Goal: Task Accomplishment & Management: Use online tool/utility

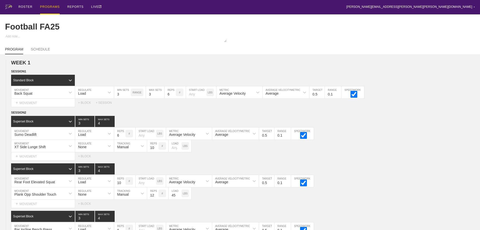
scroll to position [924, 0]
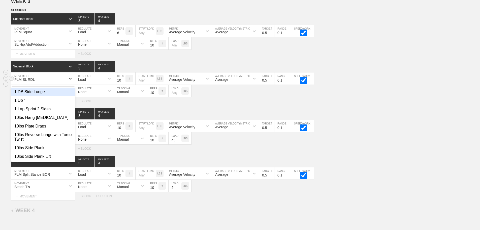
click at [47, 82] on div "PLM SL RDL" at bounding box center [38, 78] width 54 height 9
click at [356, 112] on div "Superset Block 3 MIN SETS 4 MAX SETS" at bounding box center [245, 113] width 469 height 11
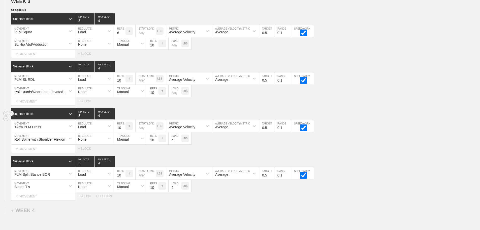
click at [377, 116] on div "Superset Block 3 MIN SETS 4 MAX SETS" at bounding box center [245, 113] width 469 height 11
click at [52, 81] on div "PLM SL RDL" at bounding box center [38, 78] width 54 height 9
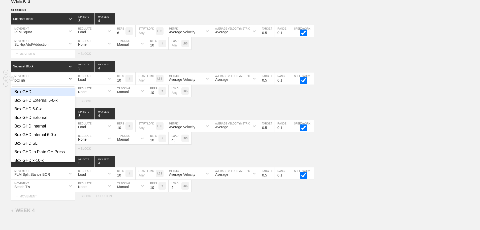
type input "box ghd"
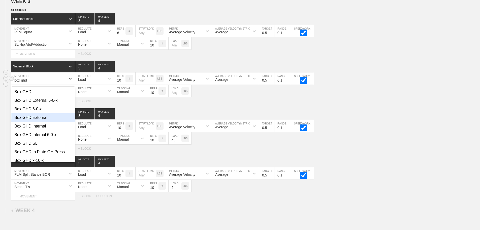
click at [38, 122] on div "Box GHD External" at bounding box center [43, 117] width 64 height 9
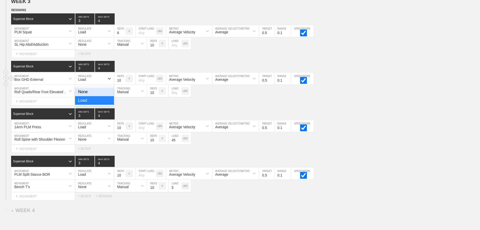
click at [97, 82] on div "Load" at bounding box center [90, 78] width 30 height 9
drag, startPoint x: 85, startPoint y: 96, endPoint x: 85, endPoint y: 91, distance: 4.8
click at [85, 96] on div "None" at bounding box center [94, 91] width 39 height 9
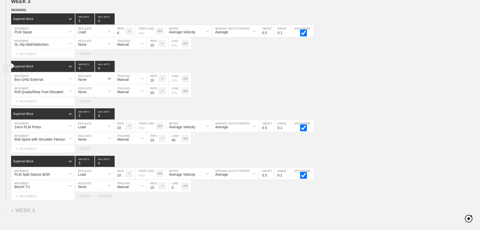
click at [86, 72] on input "3" at bounding box center [84, 66] width 19 height 11
type input "4"
click at [92, 70] on input "4" at bounding box center [84, 66] width 19 height 11
click at [174, 84] on input "number" at bounding box center [175, 78] width 13 height 12
type input "45"
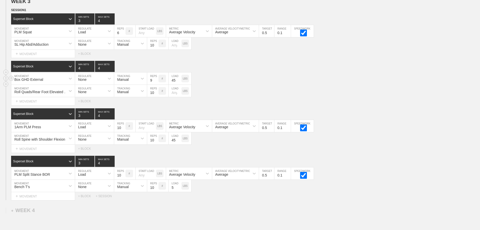
click at [156, 84] on input "9" at bounding box center [152, 78] width 11 height 12
type input "8"
click at [156, 84] on input "8" at bounding box center [152, 78] width 11 height 12
click at [229, 97] on div "Roll Quads/Rear Foot Elevated Stretch MOVEMENT None REGULATE Manual TRACKING 10…" at bounding box center [240, 91] width 480 height 12
click at [240, 85] on div "Box GHD External MOVEMENT None REGULATE Manual TRACKING 8 REPS # 45 LOAD LBS" at bounding box center [240, 78] width 480 height 12
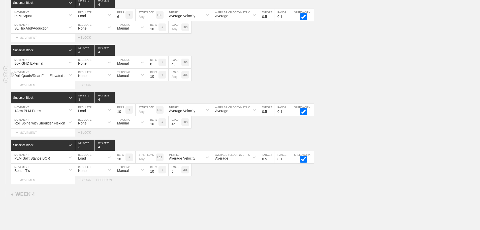
scroll to position [949, 0]
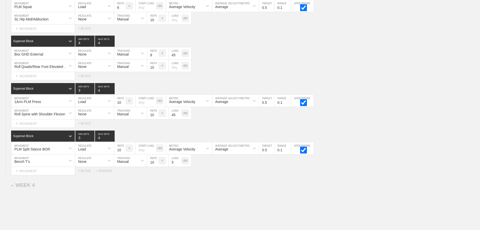
click at [69, 115] on icon at bounding box center [70, 112] width 5 height 5
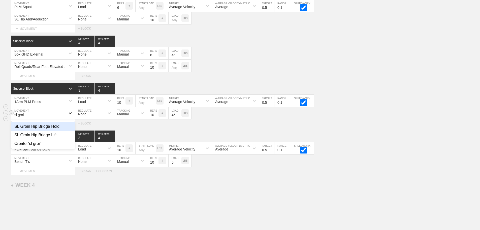
type input "sl groin"
click at [51, 130] on div "SL Groin Hip Bridge Hold" at bounding box center [43, 126] width 64 height 9
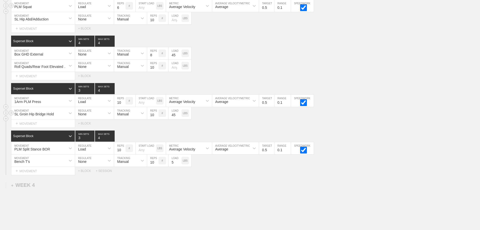
scroll to position [420, 0]
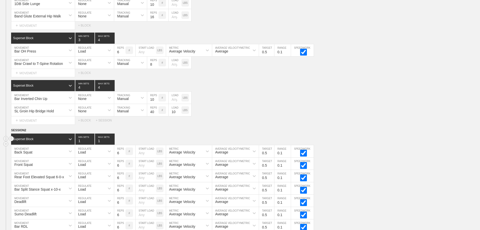
click at [410, 140] on div "Superset Block 1 MIN SETS 1 MAX SETS" at bounding box center [245, 138] width 469 height 11
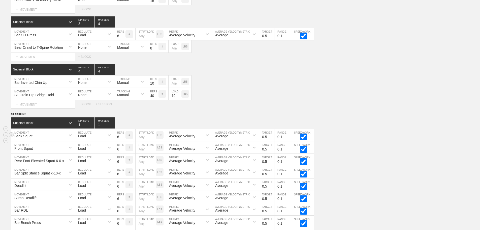
scroll to position [445, 0]
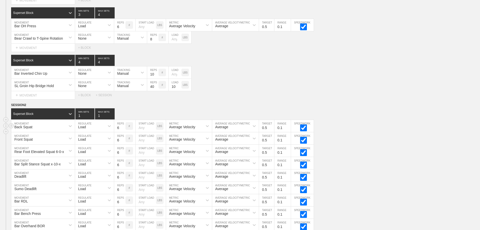
drag, startPoint x: 378, startPoint y: 134, endPoint x: 397, endPoint y: 131, distance: 19.4
click at [381, 132] on div "Back Squat MOVEMENT Load REGULATE 6 REPS # START LOAD LBS Average Velocity METR…" at bounding box center [240, 126] width 480 height 12
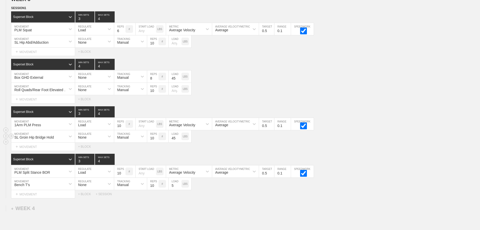
scroll to position [987, 0]
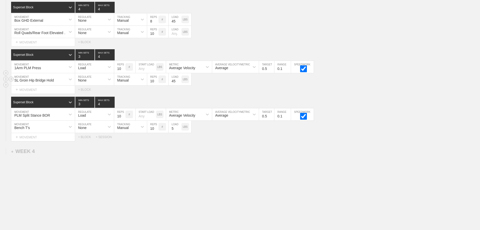
click at [55, 127] on div "Bench T's" at bounding box center [38, 126] width 54 height 9
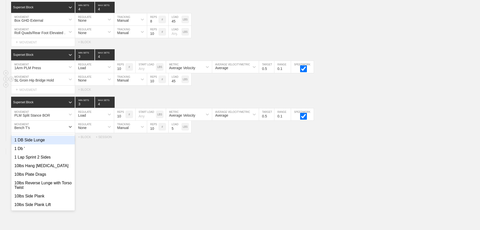
click at [63, 79] on div "SL Groin Hip Bridge Hold" at bounding box center [38, 79] width 54 height 9
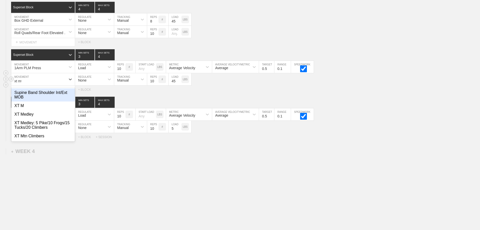
type input "xt mtn"
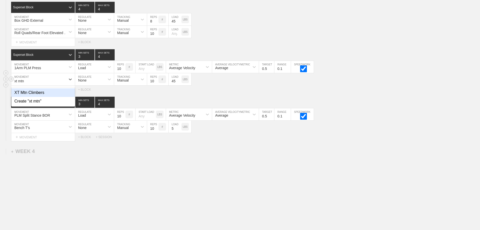
click at [41, 92] on div "XT Mtn Climbers" at bounding box center [43, 92] width 64 height 9
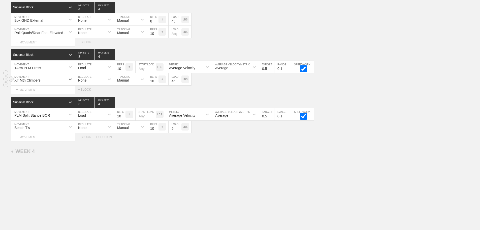
click at [176, 81] on input "45" at bounding box center [175, 79] width 13 height 12
click at [156, 80] on input "11" at bounding box center [152, 79] width 11 height 12
click at [156, 80] on input "12" at bounding box center [152, 79] width 11 height 12
click at [156, 80] on input "13" at bounding box center [152, 79] width 11 height 12
click at [156, 82] on input "12" at bounding box center [152, 79] width 11 height 12
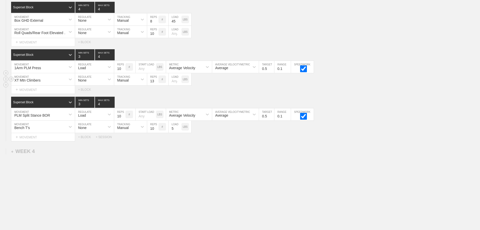
click at [156, 79] on input "13" at bounding box center [152, 79] width 11 height 12
click at [156, 79] on input "14" at bounding box center [152, 79] width 11 height 12
click at [156, 79] on input "15" at bounding box center [152, 79] width 11 height 12
type input "16"
click at [156, 79] on input "16" at bounding box center [152, 79] width 11 height 12
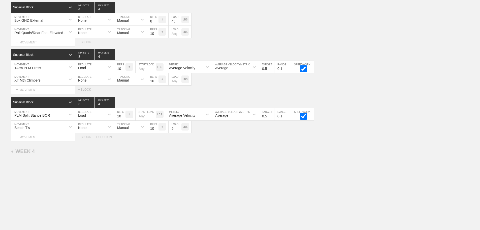
click at [41, 129] on div "Bench T's" at bounding box center [38, 126] width 54 height 9
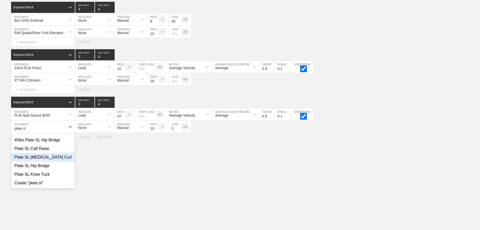
type input "plate sl"
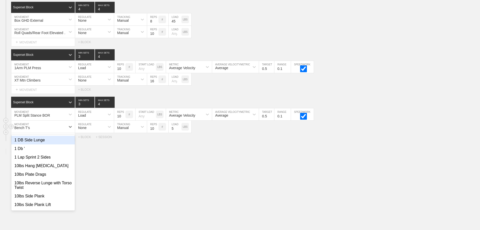
click at [65, 128] on div "Bench T's" at bounding box center [38, 126] width 54 height 9
type input "PLATE sl"
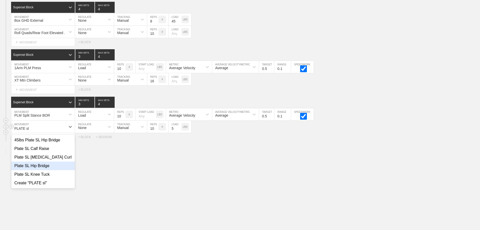
click at [37, 163] on div "Plate SL Hip Bridge" at bounding box center [43, 165] width 64 height 9
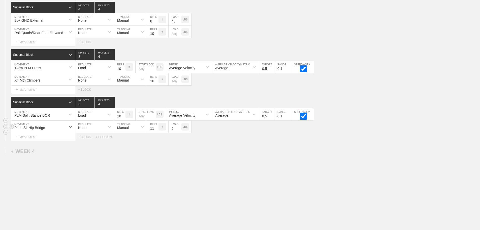
click at [156, 127] on input "11" at bounding box center [152, 127] width 11 height 12
type input "12"
click at [156, 127] on input "12" at bounding box center [152, 127] width 11 height 12
click at [174, 129] on input "5" at bounding box center [175, 127] width 13 height 12
type input "45"
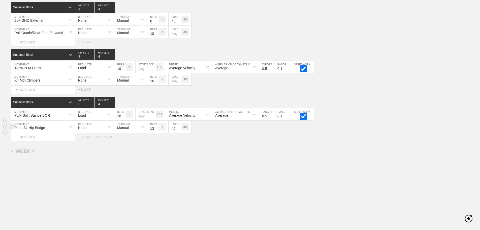
click at [156, 126] on input "13" at bounding box center [152, 127] width 11 height 12
click at [156, 126] on input "14" at bounding box center [152, 127] width 11 height 12
click at [156, 126] on input "15" at bounding box center [152, 127] width 11 height 12
type input "16"
click at [156, 126] on input "16" at bounding box center [152, 127] width 11 height 12
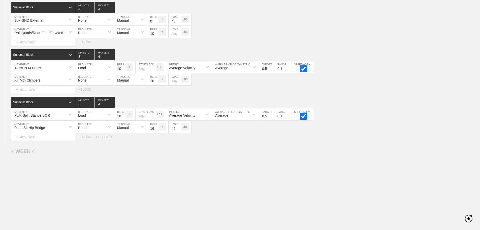
click at [216, 139] on div "Select... MOVEMENT + MOVEMENT + BLOCK + SESSION" at bounding box center [240, 137] width 480 height 8
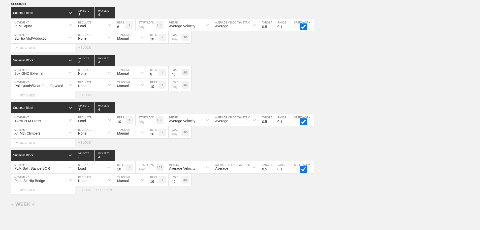
scroll to position [936, 0]
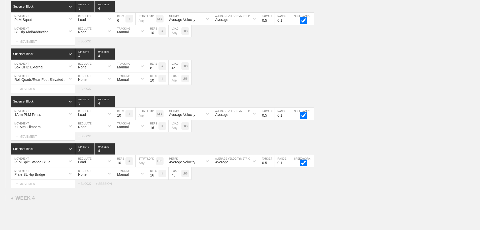
click at [208, 185] on div "Select... MOVEMENT + MOVEMENT + BLOCK + SESSION" at bounding box center [240, 184] width 480 height 8
click at [345, 85] on div "Roll Quads/Rear Foot Elevated Stretch MOVEMENT None REGULATE Manual TRACKING 10…" at bounding box center [240, 78] width 480 height 12
click at [369, 78] on div "Roll Quads/Rear Foot Elevated Stretch MOVEMENT None REGULATE Manual TRACKING 10…" at bounding box center [240, 78] width 480 height 12
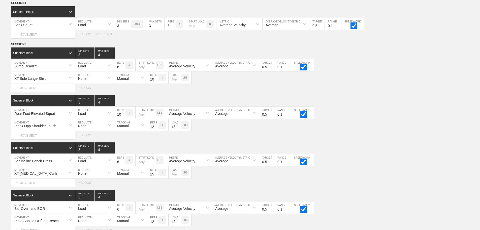
scroll to position [0, 0]
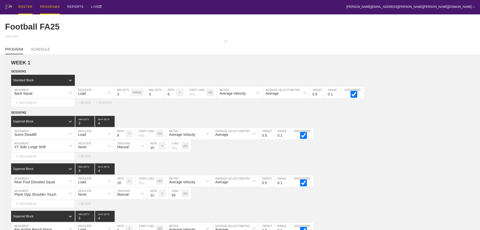
click at [24, 6] on div "ROSTER" at bounding box center [25, 7] width 14 height 14
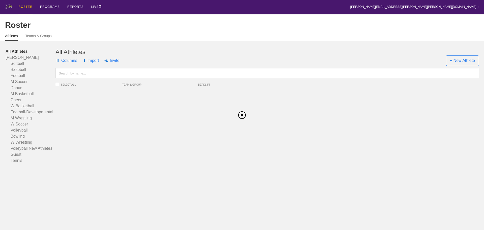
click at [69, 76] on input "text" at bounding box center [267, 73] width 424 height 10
type input "[PERSON_NAME]"
click at [87, 98] on span "[PERSON_NAME]" at bounding box center [97, 95] width 51 height 10
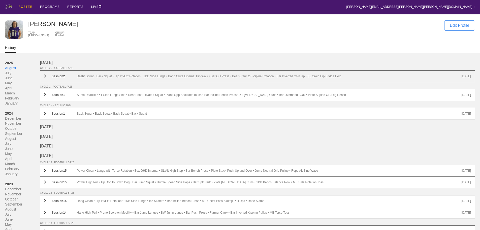
click at [92, 77] on div "Dashr Sprint • Back Squat • Hip Int/Ext Rotation • 1DB Side Lunge • Band Glute …" at bounding box center [269, 76] width 385 height 4
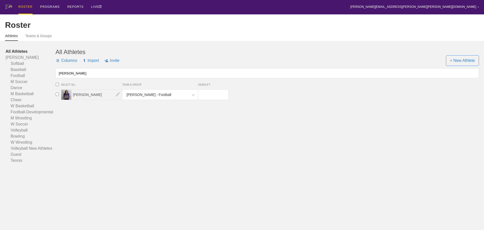
click at [83, 98] on span "[PERSON_NAME]" at bounding box center [97, 95] width 51 height 10
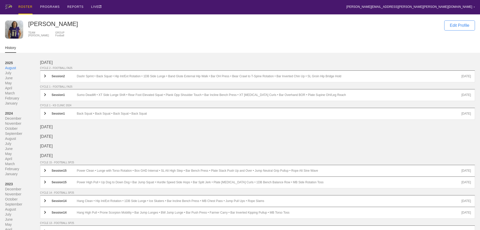
click at [127, 3] on div "ROSTER PROGRAMS REPORTS LIVE [PERSON_NAME][EMAIL_ADDRESS][PERSON_NAME][PERSON_N…" at bounding box center [240, 7] width 470 height 14
click at [169, 5] on div "ROSTER PROGRAMS REPORTS LIVE [PERSON_NAME][EMAIL_ADDRESS][PERSON_NAME][PERSON_N…" at bounding box center [240, 7] width 470 height 14
click at [282, 4] on div "ROSTER PROGRAMS REPORTS LIVE [PERSON_NAME][EMAIL_ADDRESS][PERSON_NAME][PERSON_N…" at bounding box center [240, 7] width 470 height 14
click at [25, 7] on div "ROSTER" at bounding box center [25, 7] width 14 height 14
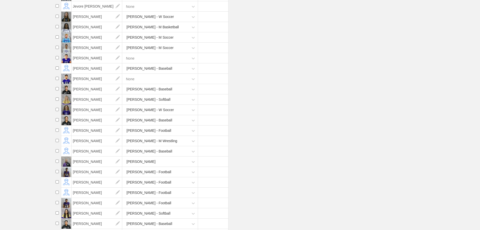
scroll to position [2320, 0]
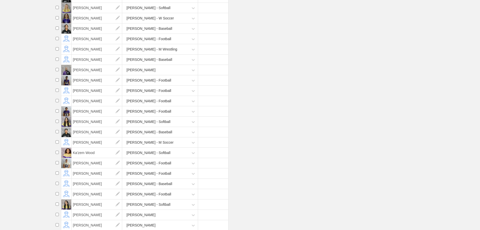
click at [309, 168] on li "[PERSON_NAME] - Football" at bounding box center [266, 163] width 427 height 10
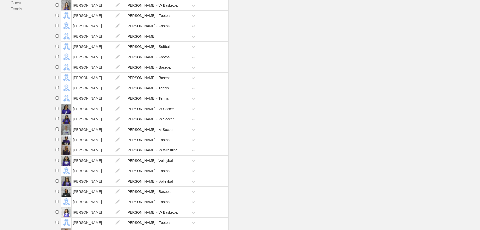
scroll to position [0, 0]
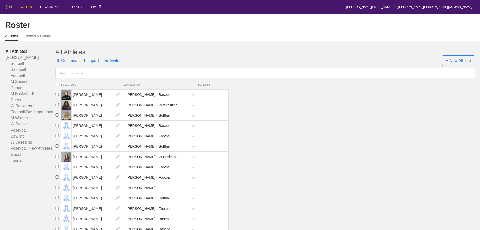
click at [120, 9] on div "ROSTER PROGRAMS REPORTS LIVE [PERSON_NAME][EMAIL_ADDRESS][PERSON_NAME][PERSON_N…" at bounding box center [240, 7] width 470 height 14
click at [49, 6] on div "PROGRAMS" at bounding box center [50, 7] width 20 height 14
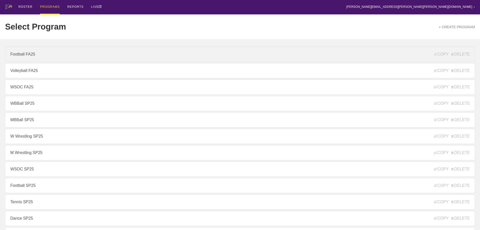
click at [51, 54] on link "Football FA25" at bounding box center [240, 54] width 470 height 15
type textarea "x"
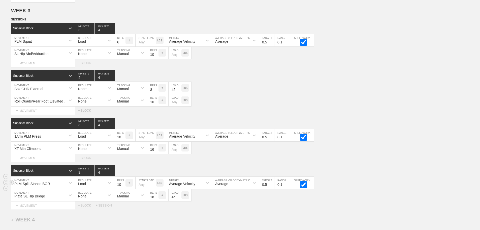
scroll to position [857, 0]
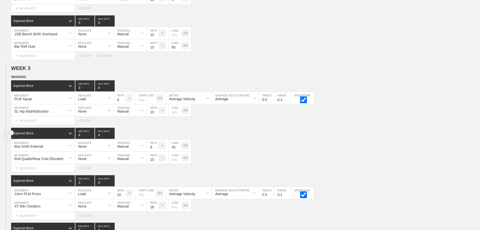
click at [402, 139] on div "Superset Block 4 MIN SETS 4 MAX SETS" at bounding box center [245, 133] width 469 height 11
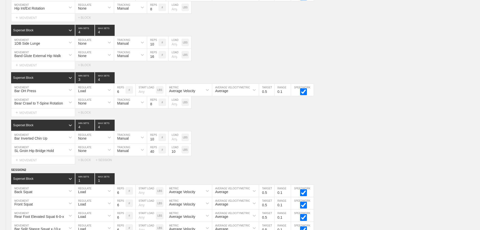
scroll to position [0, 0]
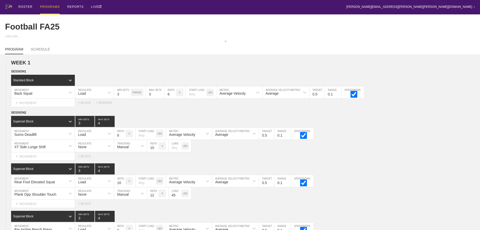
click at [173, 8] on div "ROSTER PROGRAMS REPORTS LIVE [PERSON_NAME][EMAIL_ADDRESS][PERSON_NAME][PERSON_N…" at bounding box center [240, 7] width 470 height 14
